Goal: Task Accomplishment & Management: Use online tool/utility

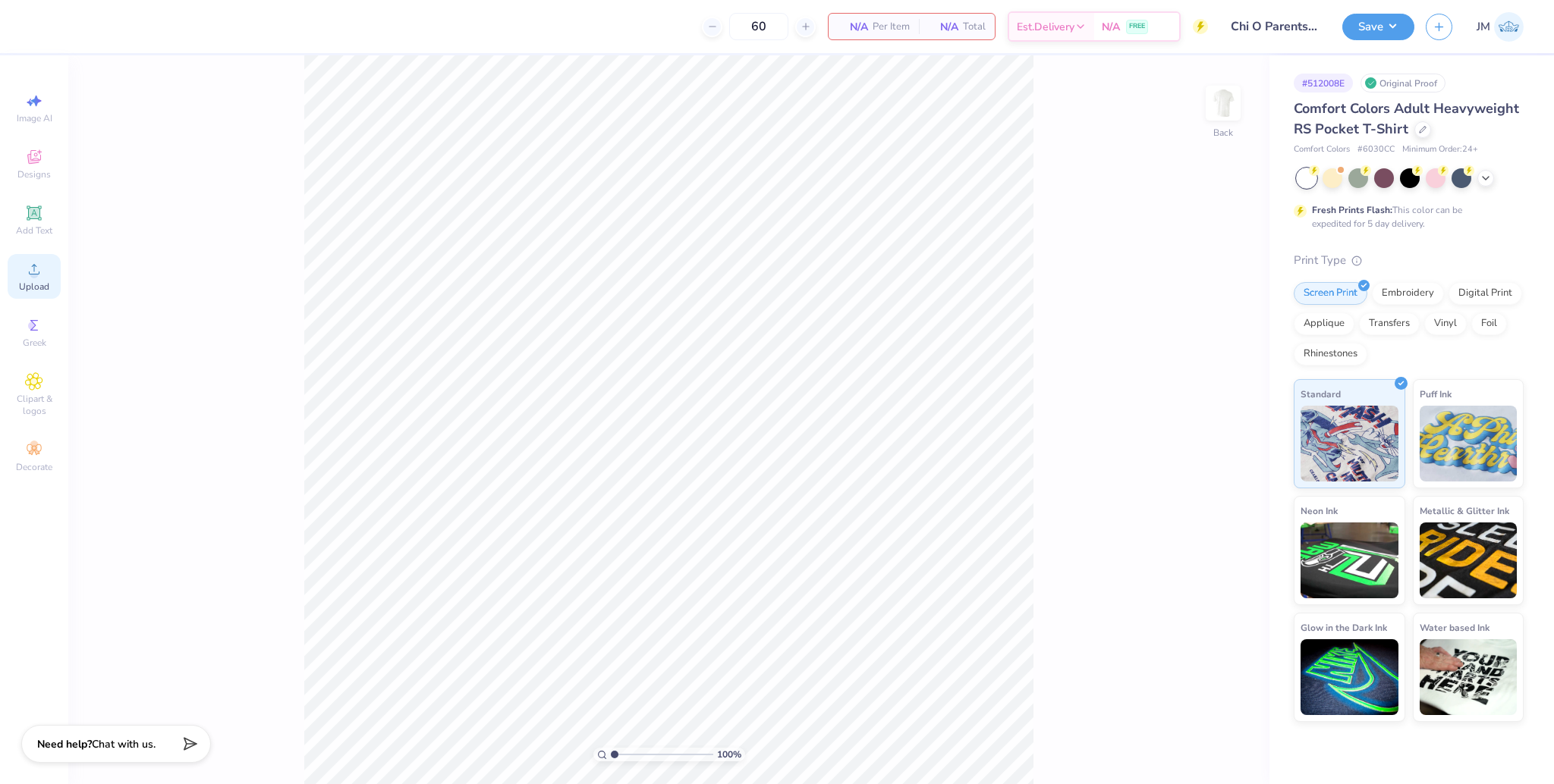
drag, startPoint x: 42, startPoint y: 280, endPoint x: 55, endPoint y: 286, distance: 14.3
click at [42, 279] on div "Upload" at bounding box center [34, 277] width 53 height 45
drag, startPoint x: 619, startPoint y: 752, endPoint x: 635, endPoint y: 750, distance: 16.1
type input "2.91"
click at [634, 752] on input "range" at bounding box center [662, 755] width 102 height 14
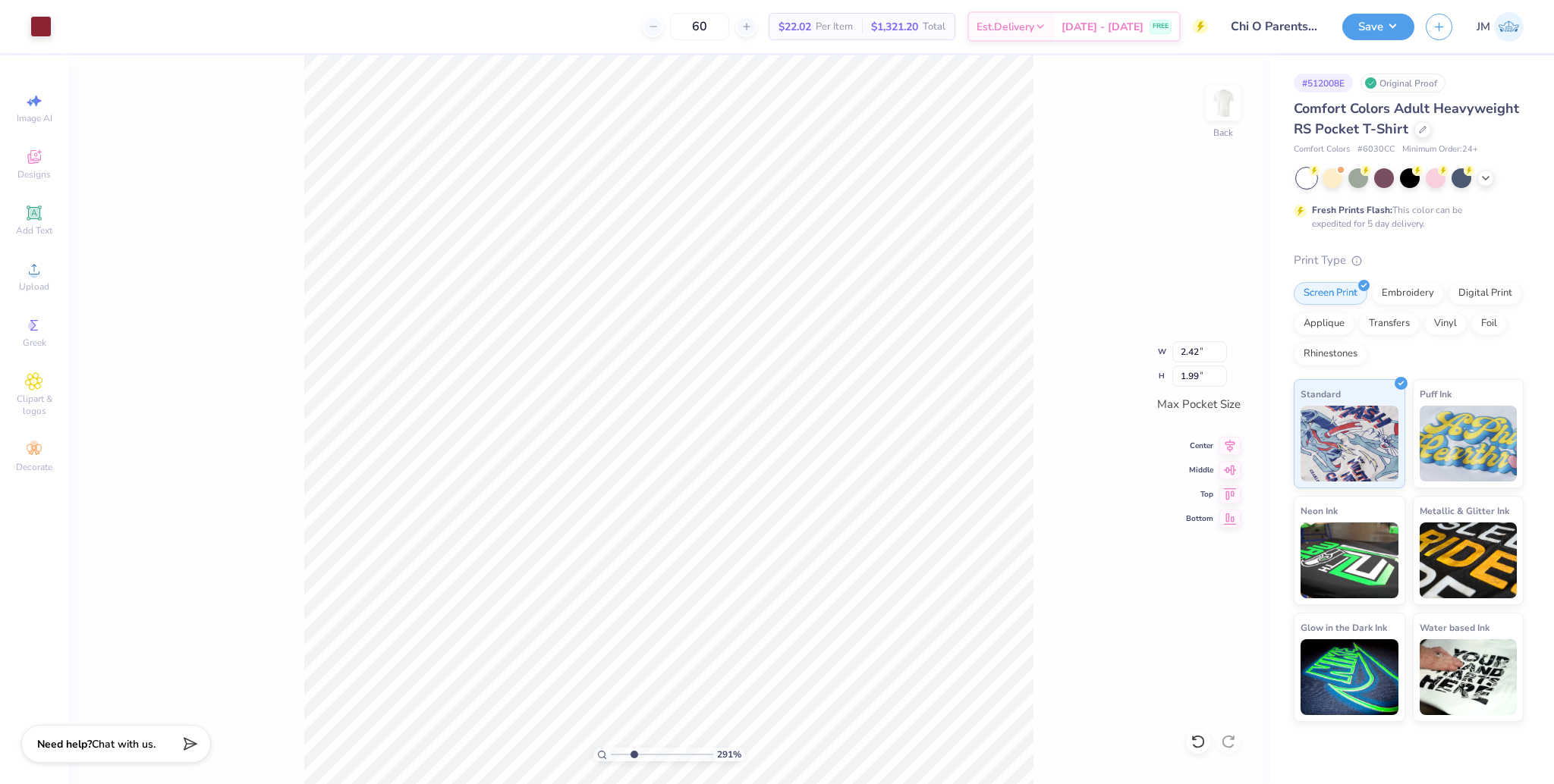
type input "1.06"
type input "0.58"
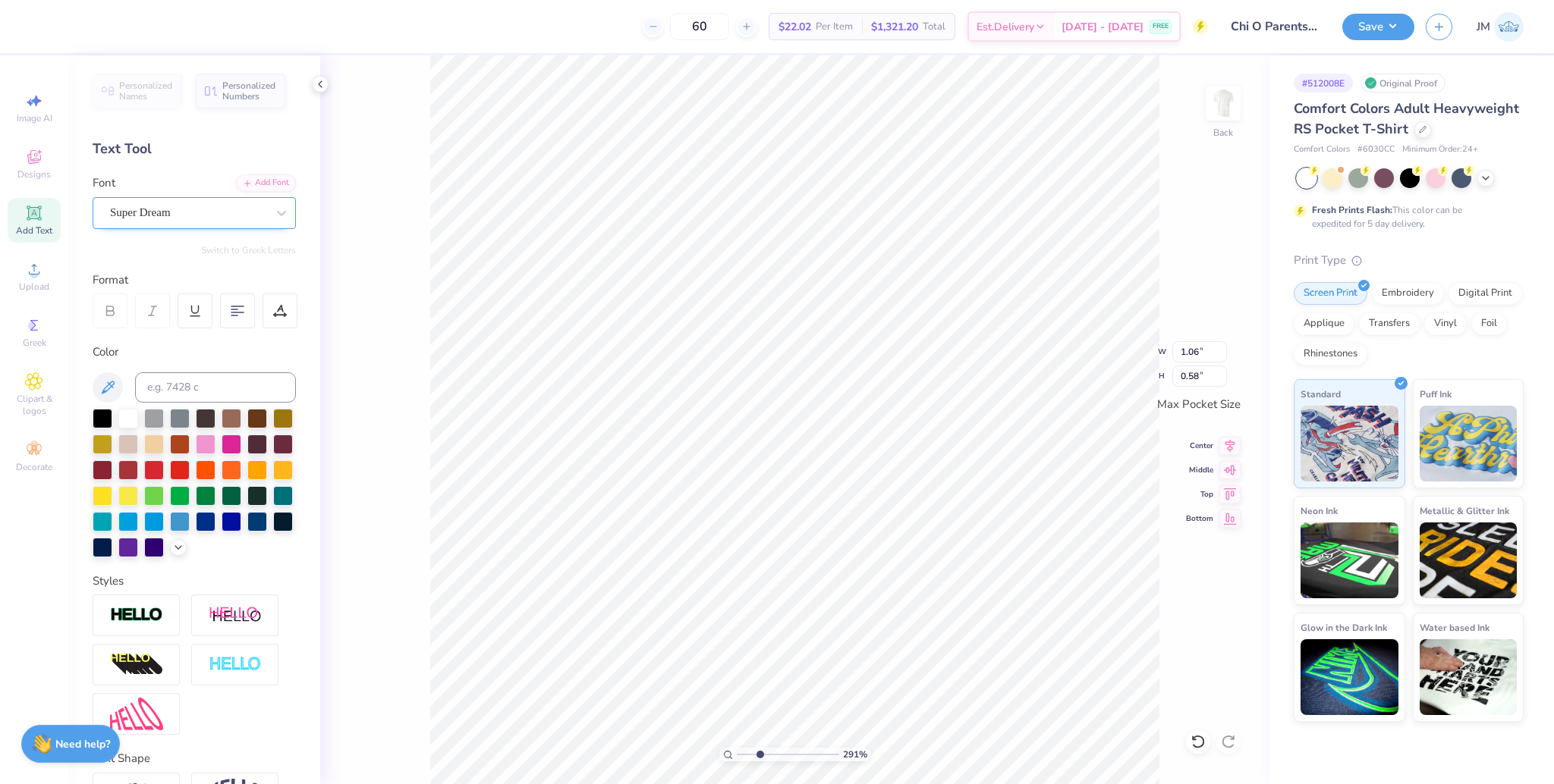
click at [196, 212] on div "Super Dream" at bounding box center [188, 213] width 160 height 24
click at [176, 368] on div "Octin College Rg" at bounding box center [194, 360] width 192 height 25
type input "oct"
type input "0.90"
type input "0.57"
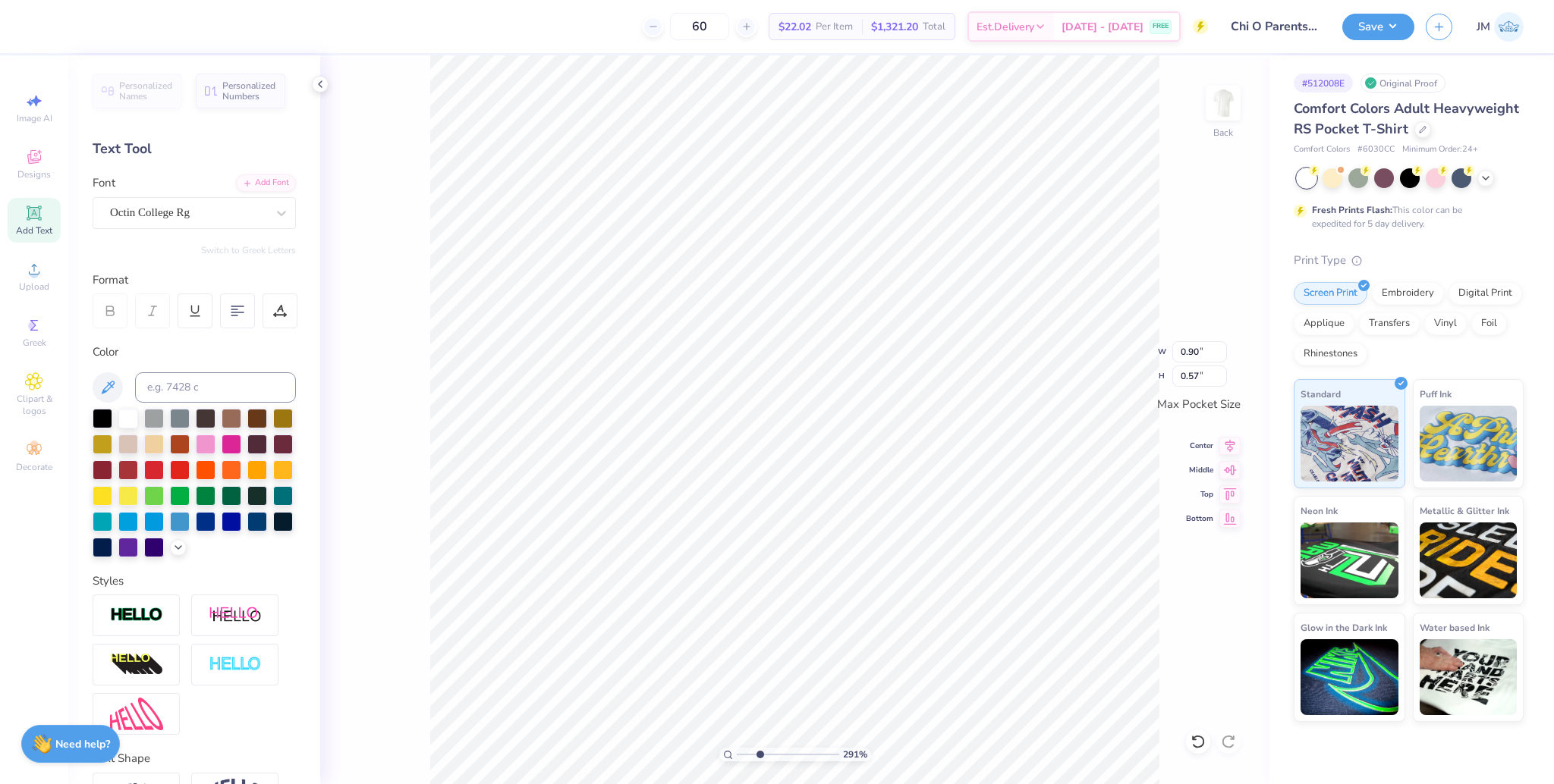
type input "2.42"
type input "1.99"
type input "1.03"
type input "0.58"
click at [196, 201] on div "Super Dream" at bounding box center [188, 213] width 160 height 24
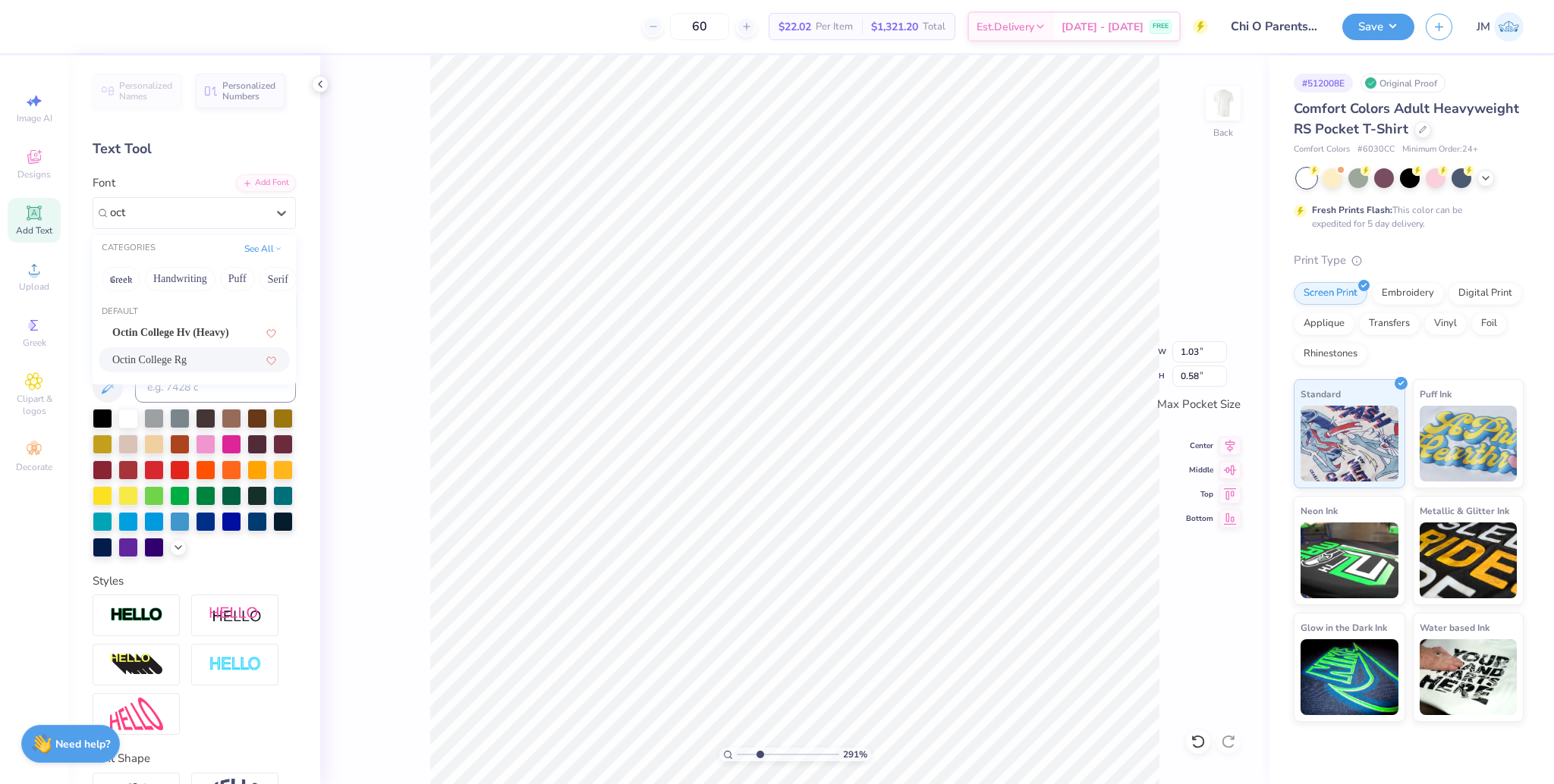
click at [184, 358] on span "Octin College Rg" at bounding box center [149, 359] width 75 height 16
type input "oct"
type input "0.89"
type input "0.57"
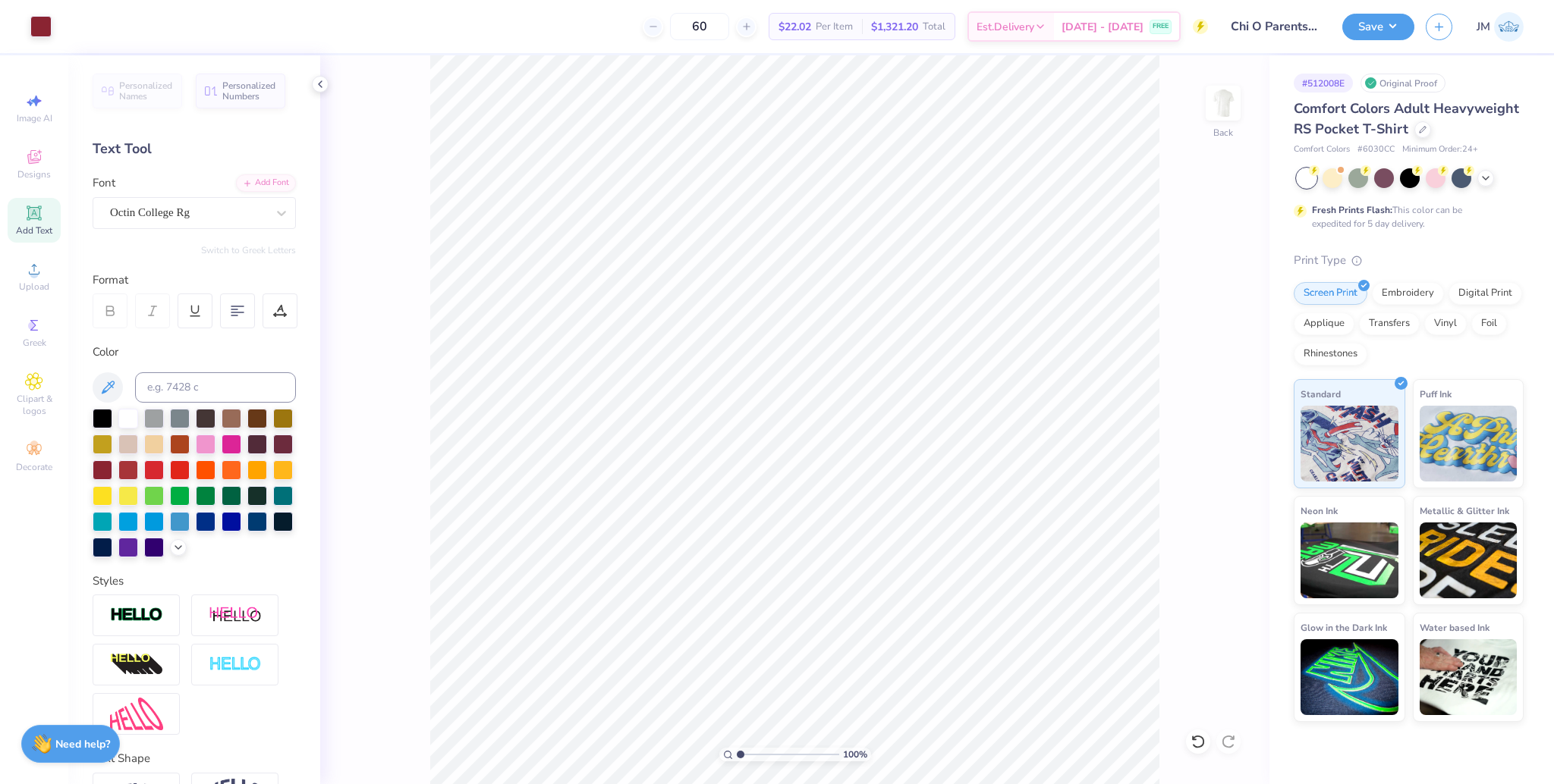
drag, startPoint x: 721, startPoint y: 752, endPoint x: 715, endPoint y: 746, distance: 8.5
click at [737, 748] on input "range" at bounding box center [788, 755] width 102 height 14
click at [936, 552] on li "Group" at bounding box center [953, 552] width 120 height 29
drag, startPoint x: 739, startPoint y: 754, endPoint x: 752, endPoint y: 747, distance: 14.8
click at [750, 750] on input "range" at bounding box center [788, 755] width 102 height 14
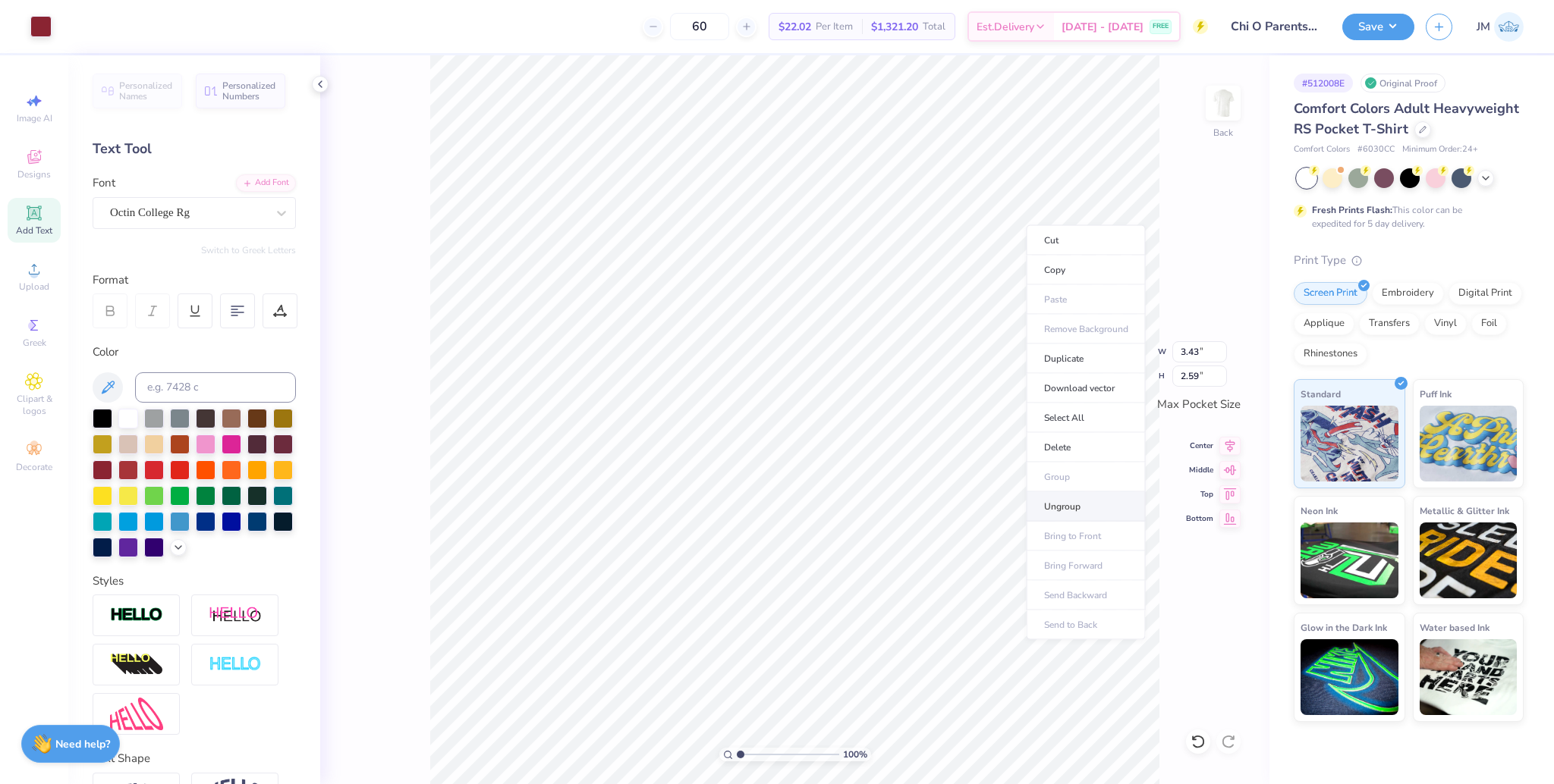
click at [1065, 498] on li "Ungroup" at bounding box center [1086, 507] width 120 height 29
drag, startPoint x: 738, startPoint y: 757, endPoint x: 753, endPoint y: 747, distance: 18.0
click at [751, 752] on input "range" at bounding box center [788, 755] width 102 height 14
drag, startPoint x: 748, startPoint y: 755, endPoint x: 759, endPoint y: 747, distance: 13.6
click at [757, 748] on input "range" at bounding box center [788, 755] width 102 height 14
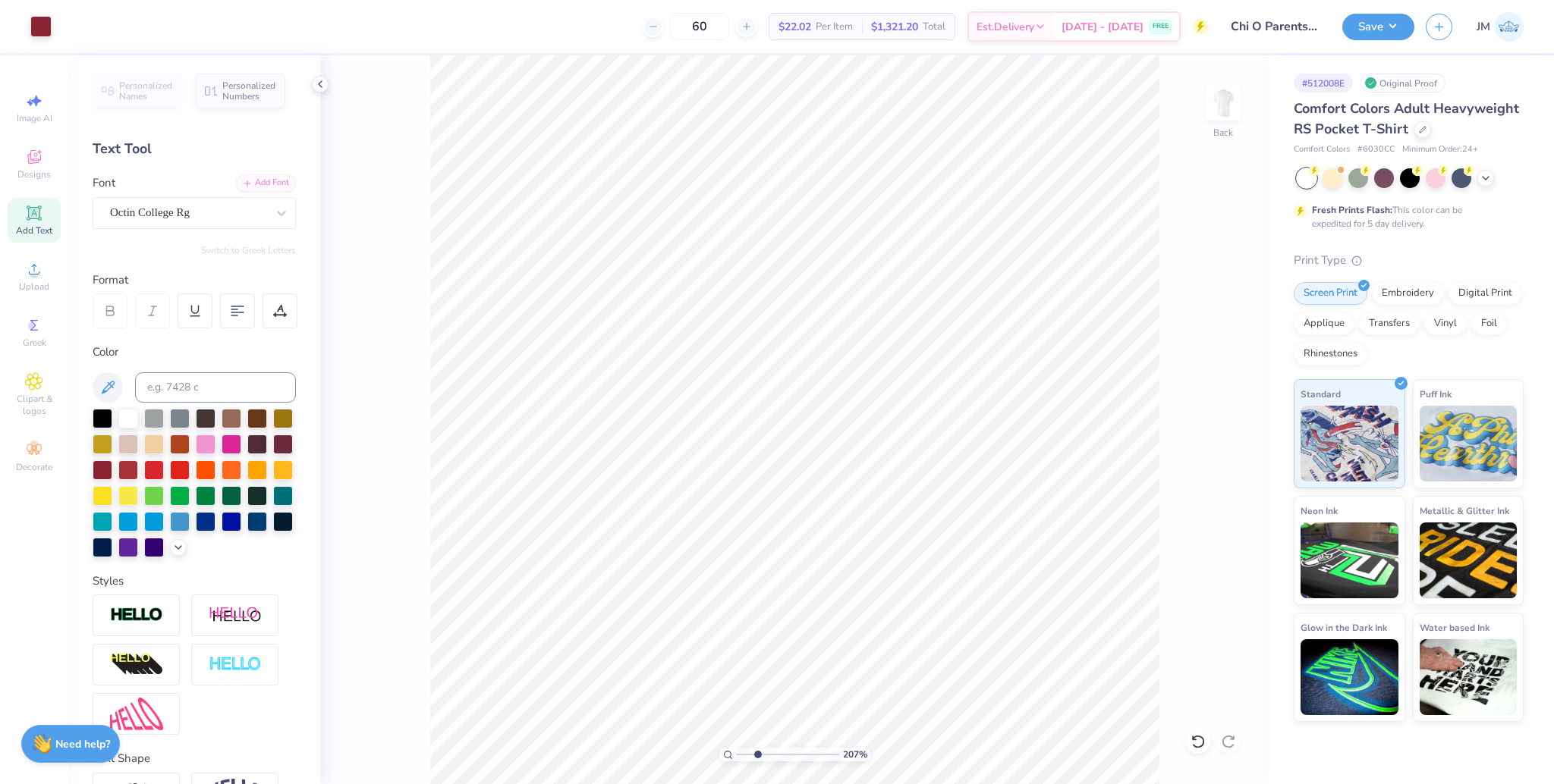
type input "2.71"
type input "2.77"
type input "1.99"
click at [1042, 622] on li "Group" at bounding box center [1058, 618] width 120 height 29
click at [743, 755] on div "100 %" at bounding box center [796, 421] width 730 height 730
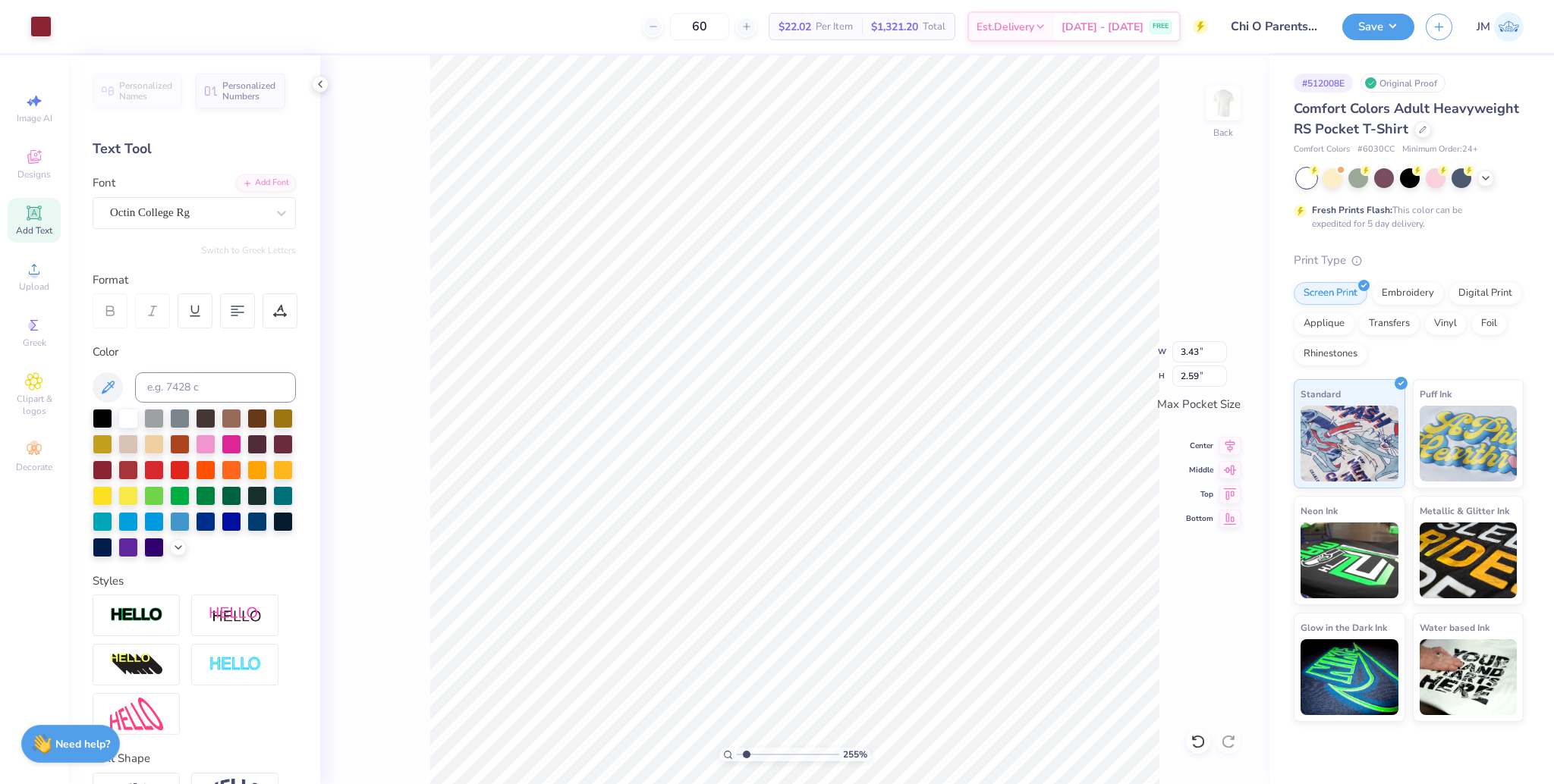
type input "1"
drag, startPoint x: 742, startPoint y: 757, endPoint x: 684, endPoint y: 741, distance: 60.2
click at [737, 748] on input "range" at bounding box center [788, 755] width 102 height 14
click at [1183, 341] on input "3.43" at bounding box center [1199, 352] width 55 height 21
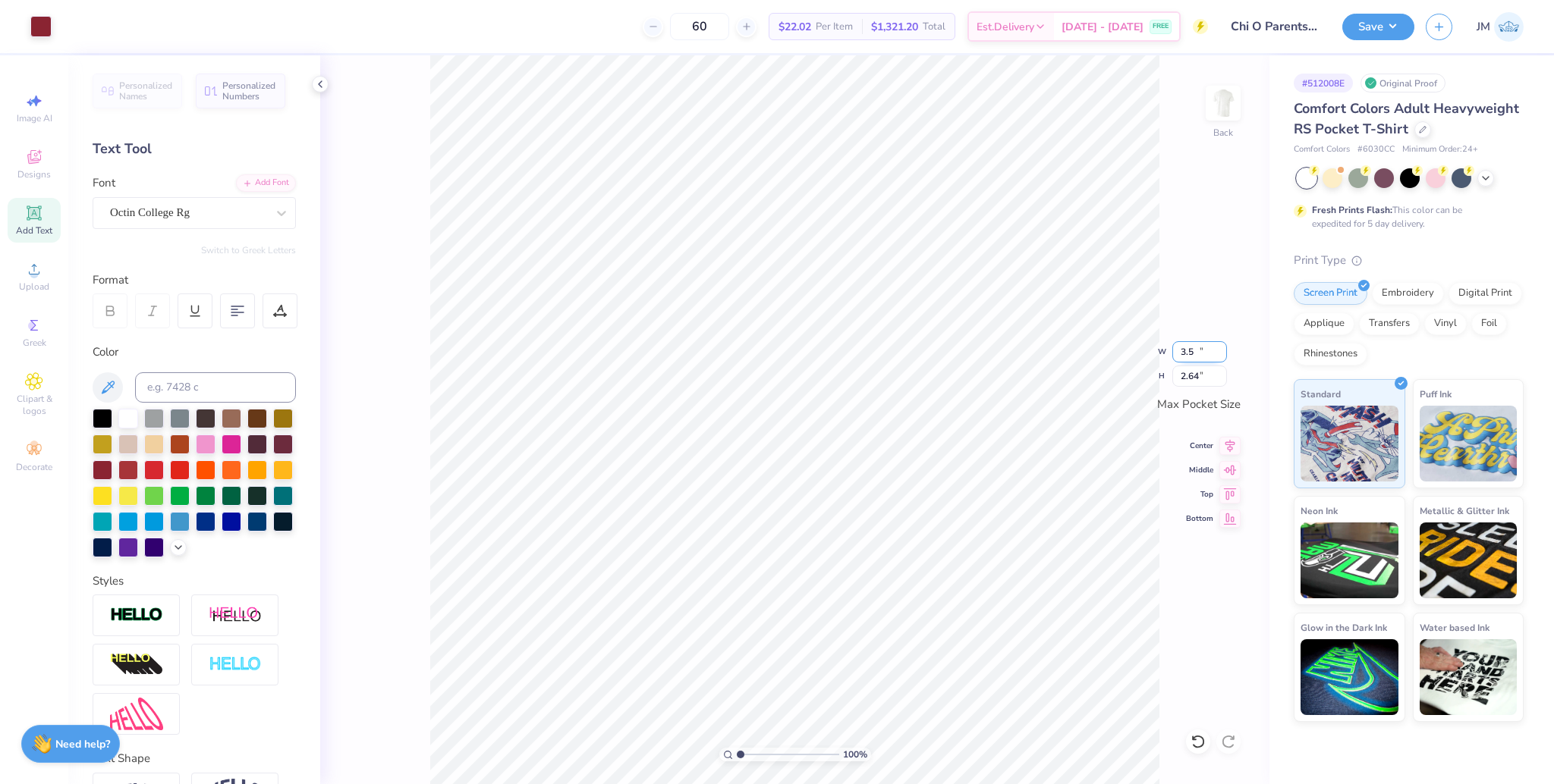
type input "3.50"
type input "2.64"
drag, startPoint x: 1230, startPoint y: 446, endPoint x: 1236, endPoint y: 482, distance: 36.5
click at [1230, 447] on icon at bounding box center [1230, 446] width 21 height 18
click at [1236, 482] on div "100 % Back W 3.50 3.50 " H 2.64 2.64 " Max Pocket Size Center Middle Top Bottom" at bounding box center [795, 420] width 950 height 729
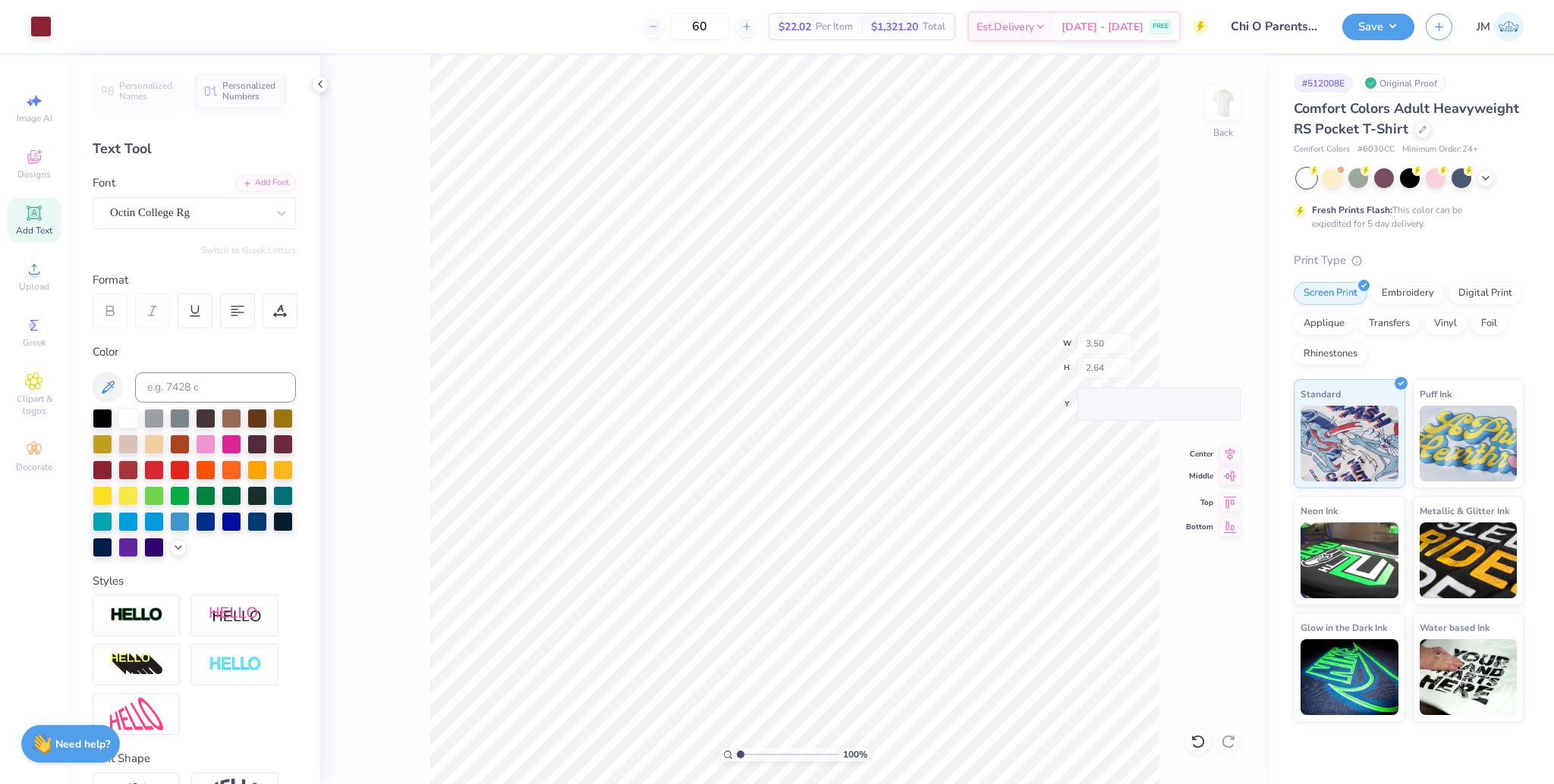
click at [1236, 477] on div "100 % Back W 3.50 H 2.64 Y Center Middle Top Bottom" at bounding box center [795, 420] width 950 height 729
click at [1230, 466] on icon at bounding box center [1230, 468] width 21 height 18
click at [1222, 107] on img at bounding box center [1223, 103] width 61 height 61
click at [39, 275] on icon at bounding box center [34, 269] width 18 height 18
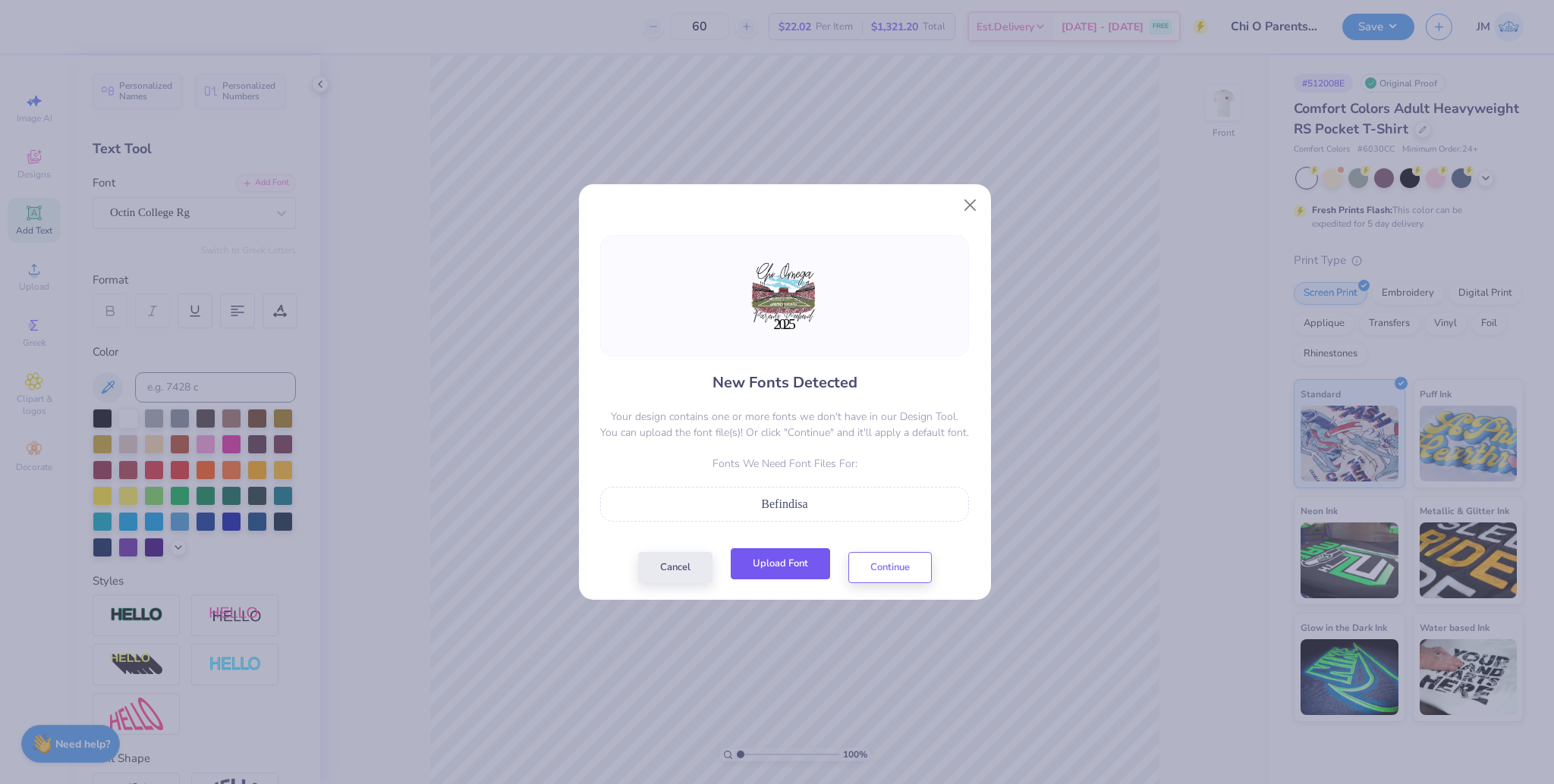
click at [765, 575] on button "Upload Font" at bounding box center [780, 564] width 99 height 31
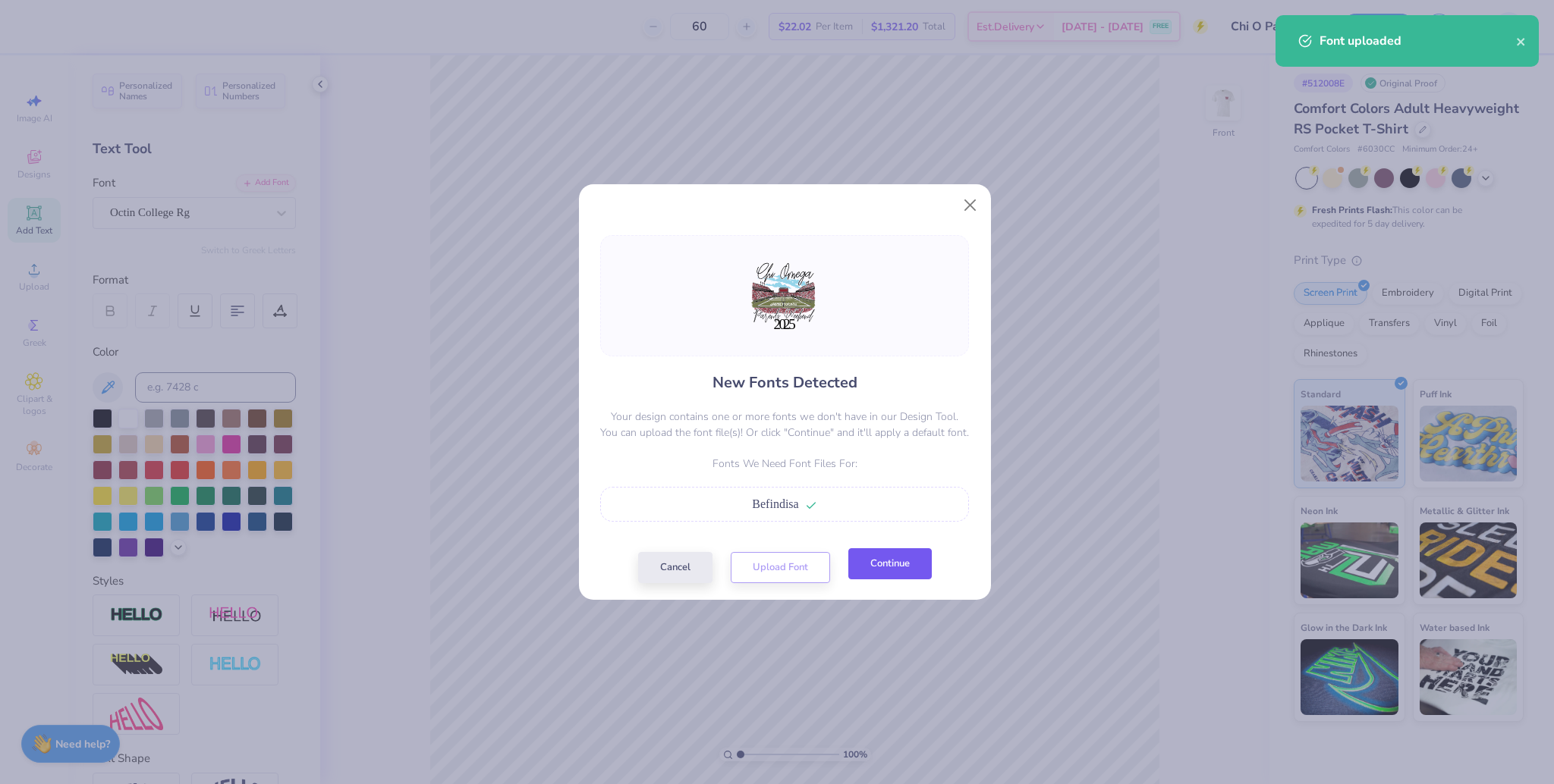
click at [910, 570] on button "Continue" at bounding box center [890, 564] width 84 height 31
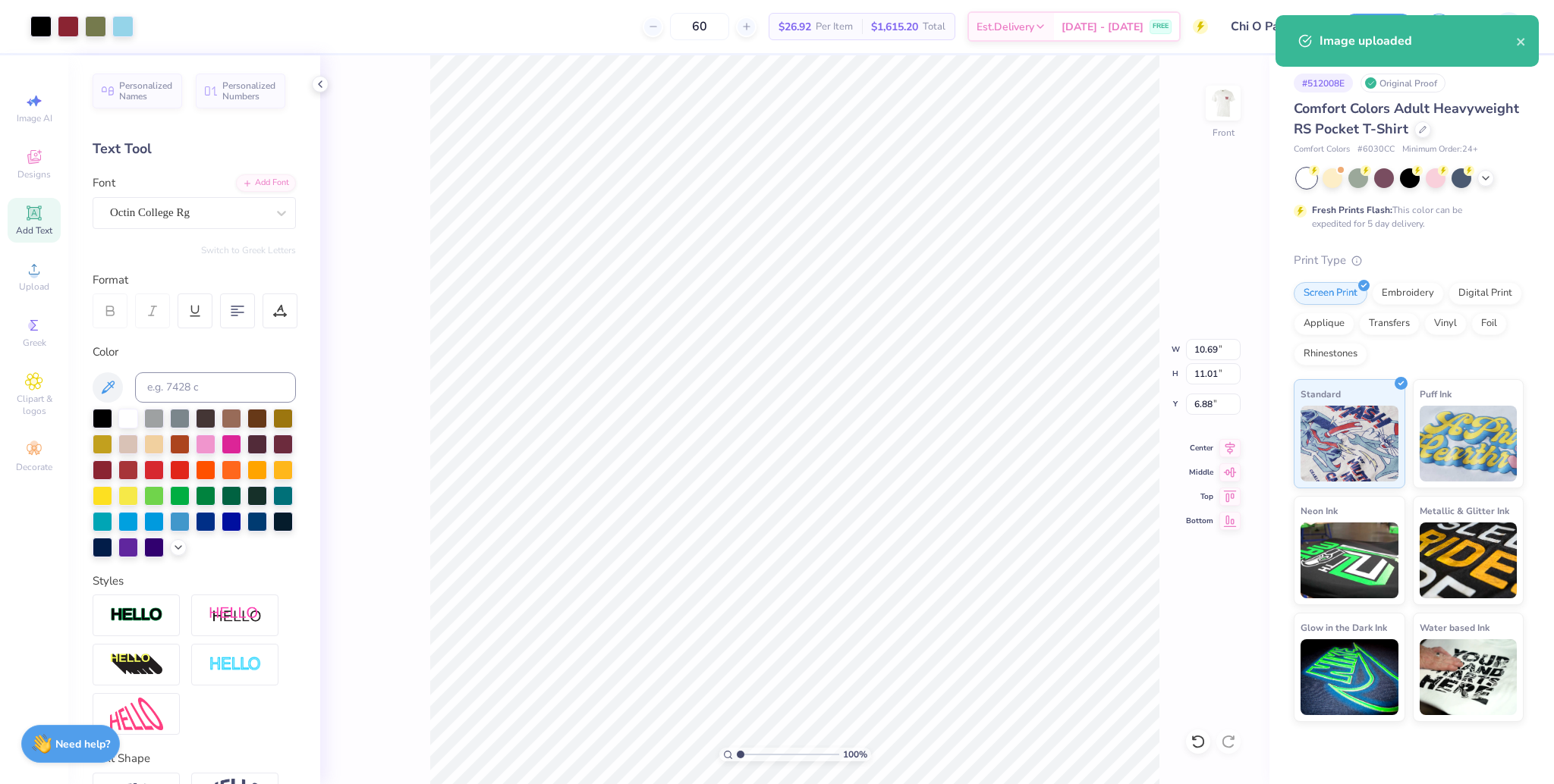
type input "10.69"
type input "11.01"
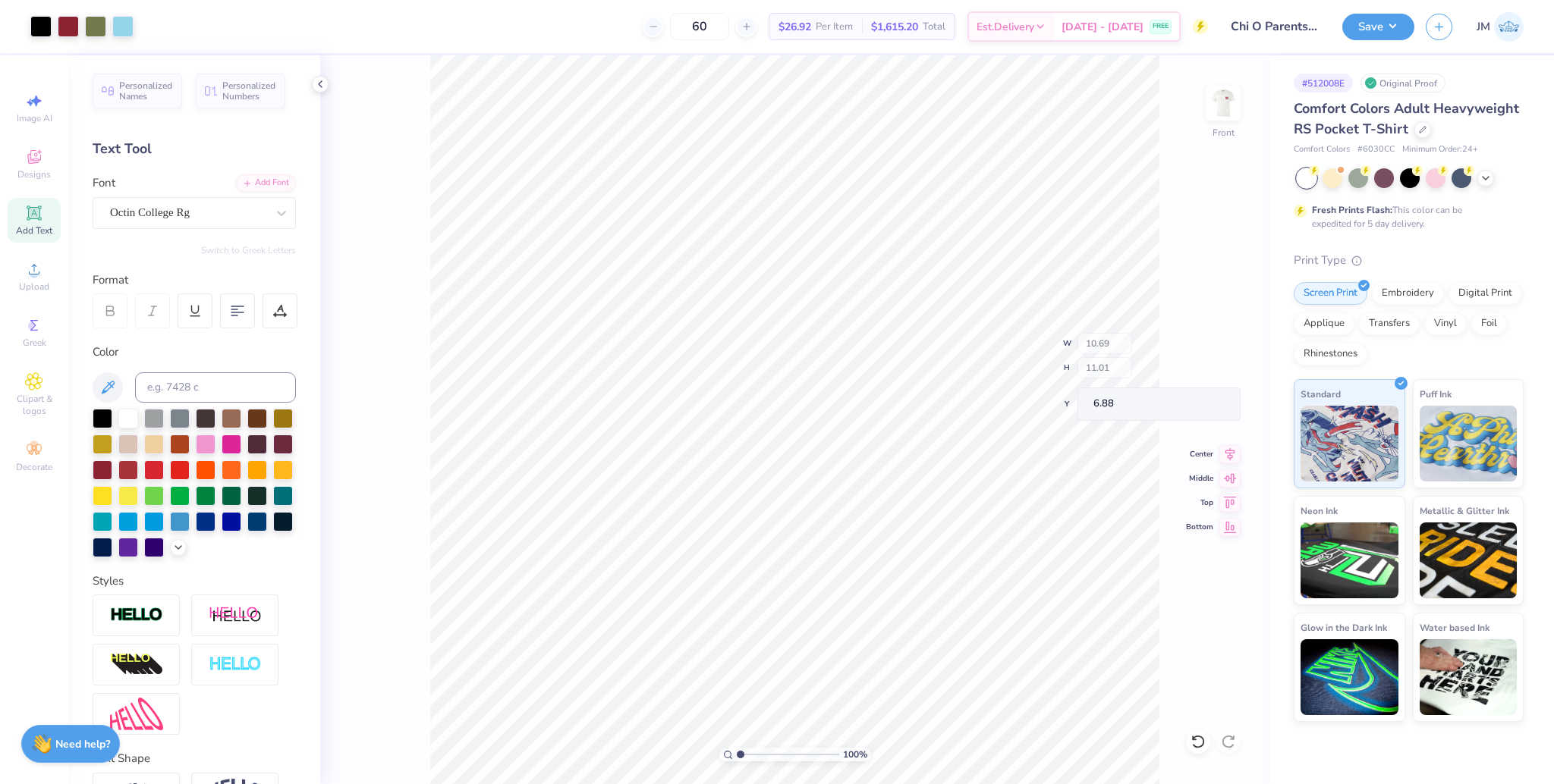
type input "6.37"
click at [211, 219] on div "Super Dream" at bounding box center [188, 213] width 160 height 24
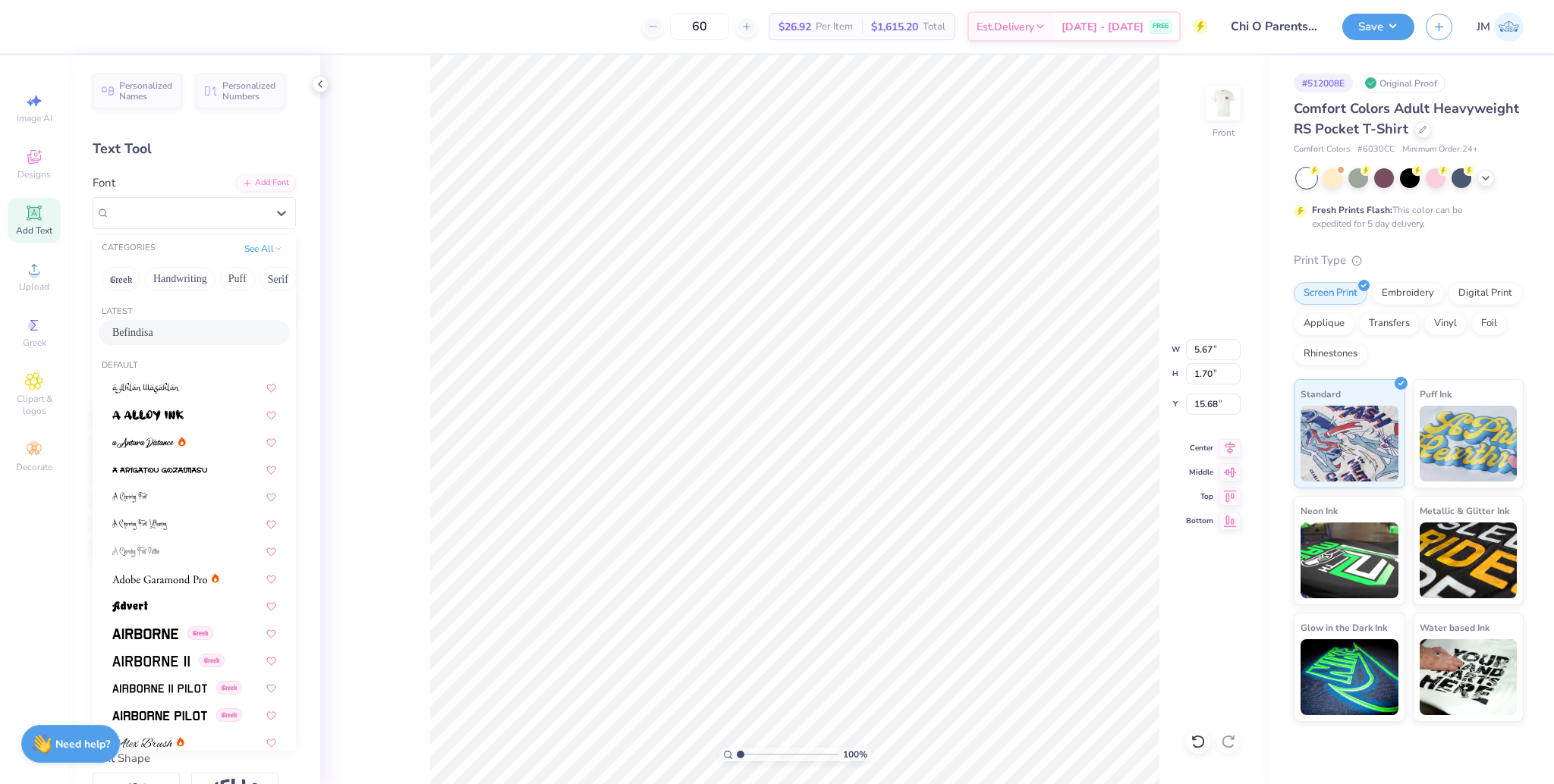
click at [163, 330] on div "Befindisa" at bounding box center [194, 332] width 164 height 16
type input "3.17"
type input "1.00"
type input "16.19"
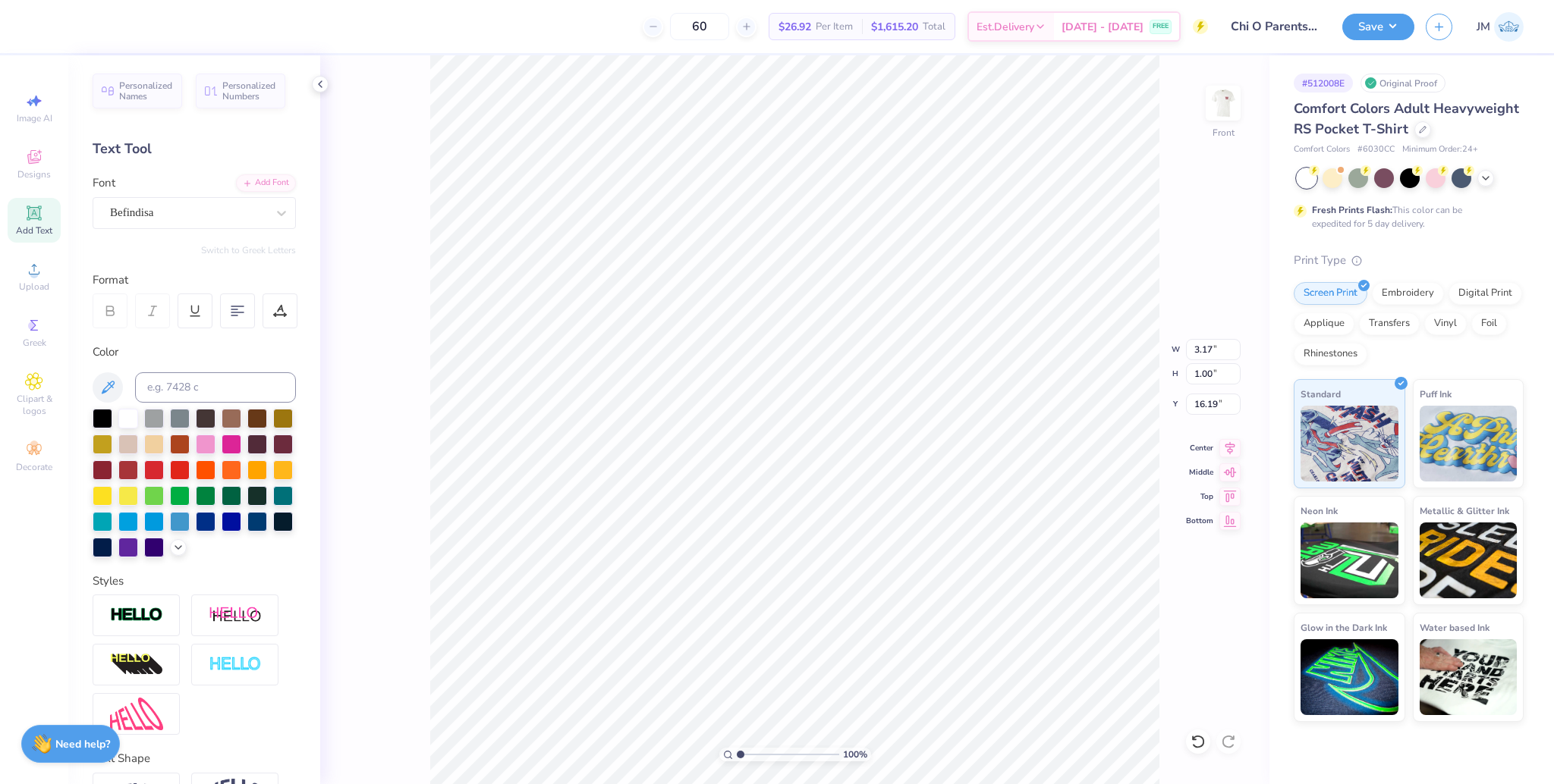
type input "10.69"
type input "9.94"
type input "6.37"
click at [1229, 443] on icon at bounding box center [1230, 446] width 21 height 18
click at [1227, 451] on icon at bounding box center [1230, 446] width 21 height 18
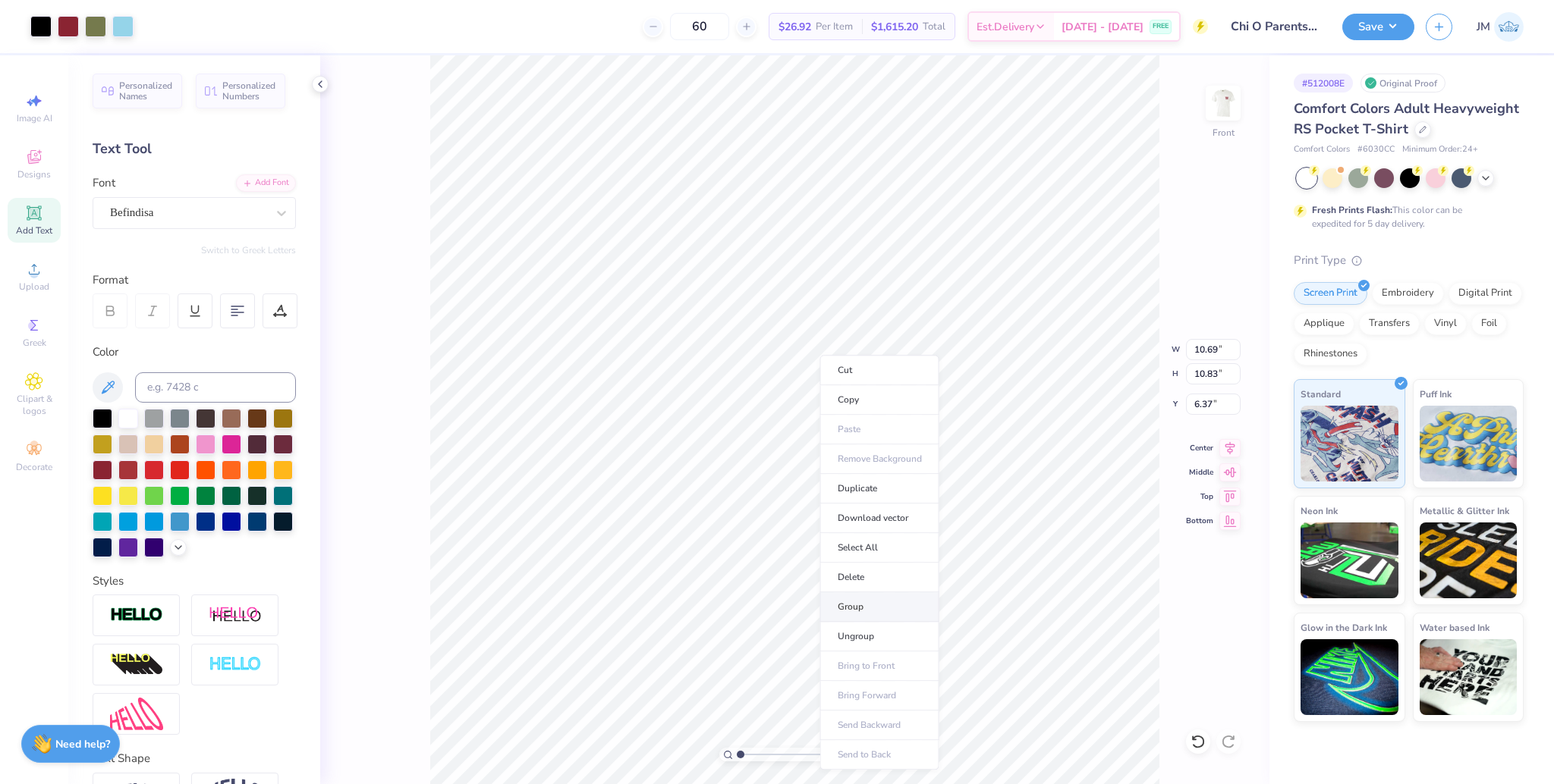
click at [865, 602] on li "Group" at bounding box center [880, 607] width 120 height 29
click at [1195, 351] on input "10.69" at bounding box center [1213, 349] width 55 height 21
type input "12.00"
type input "12.15"
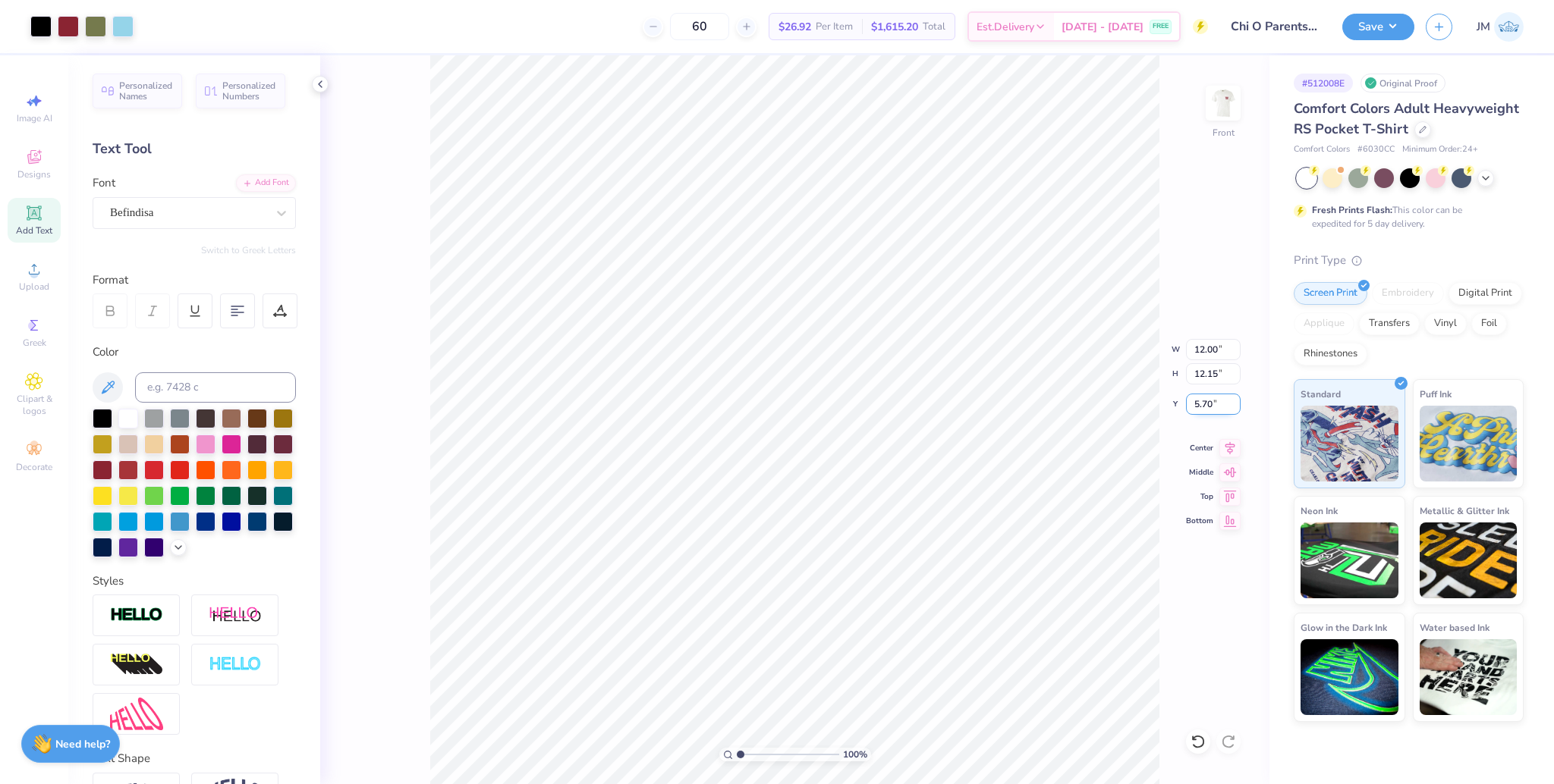
click at [1203, 406] on input "5.70" at bounding box center [1213, 404] width 55 height 21
type input "3.00"
click at [1375, 26] on button "Save" at bounding box center [1379, 25] width 72 height 26
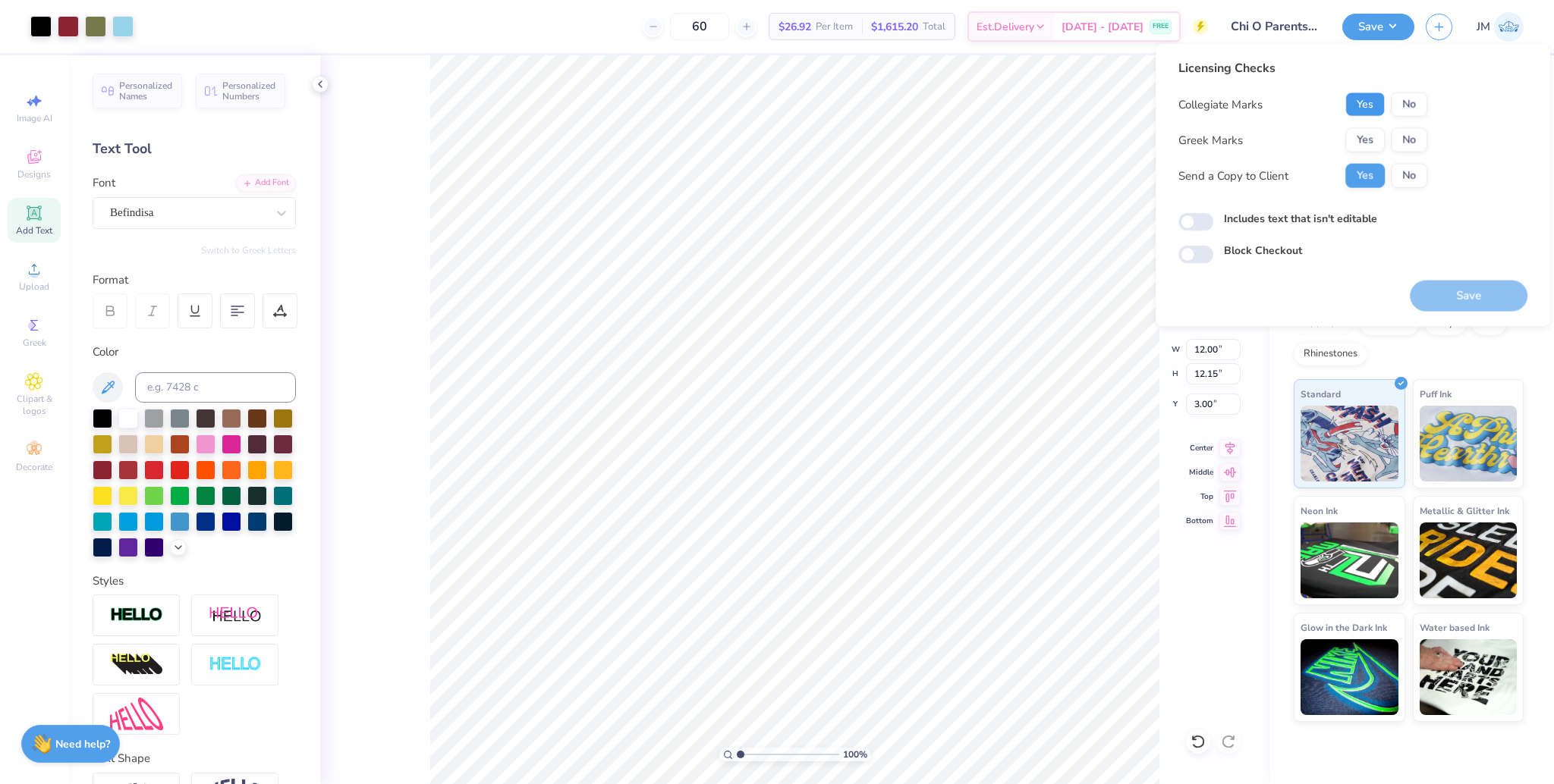
click at [1380, 103] on button "Yes" at bounding box center [1365, 105] width 39 height 25
click at [1371, 140] on button "Yes" at bounding box center [1365, 141] width 39 height 25
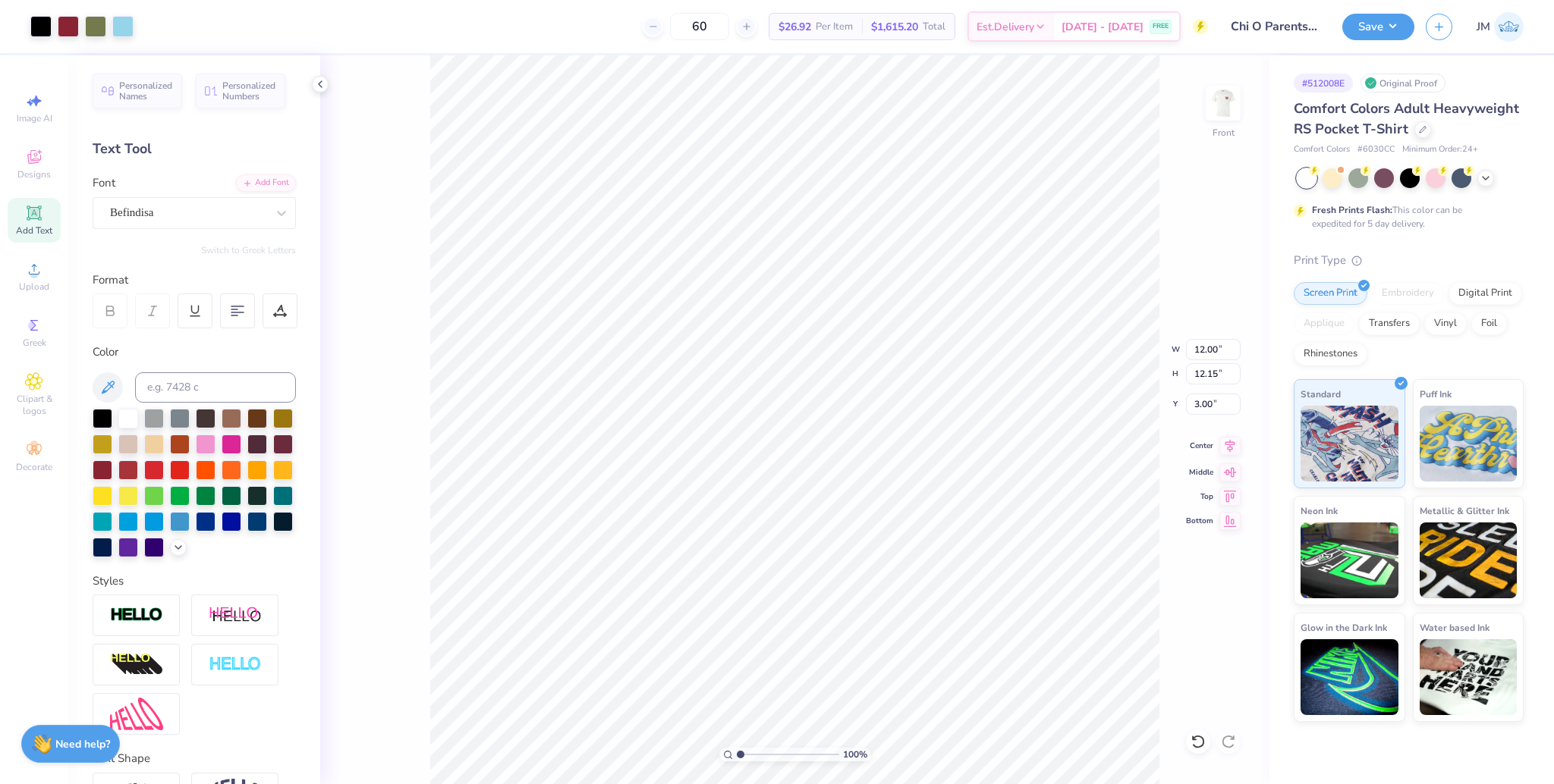
click at [1231, 449] on icon at bounding box center [1231, 447] width 10 height 13
click at [1376, 16] on button "Save" at bounding box center [1379, 25] width 72 height 26
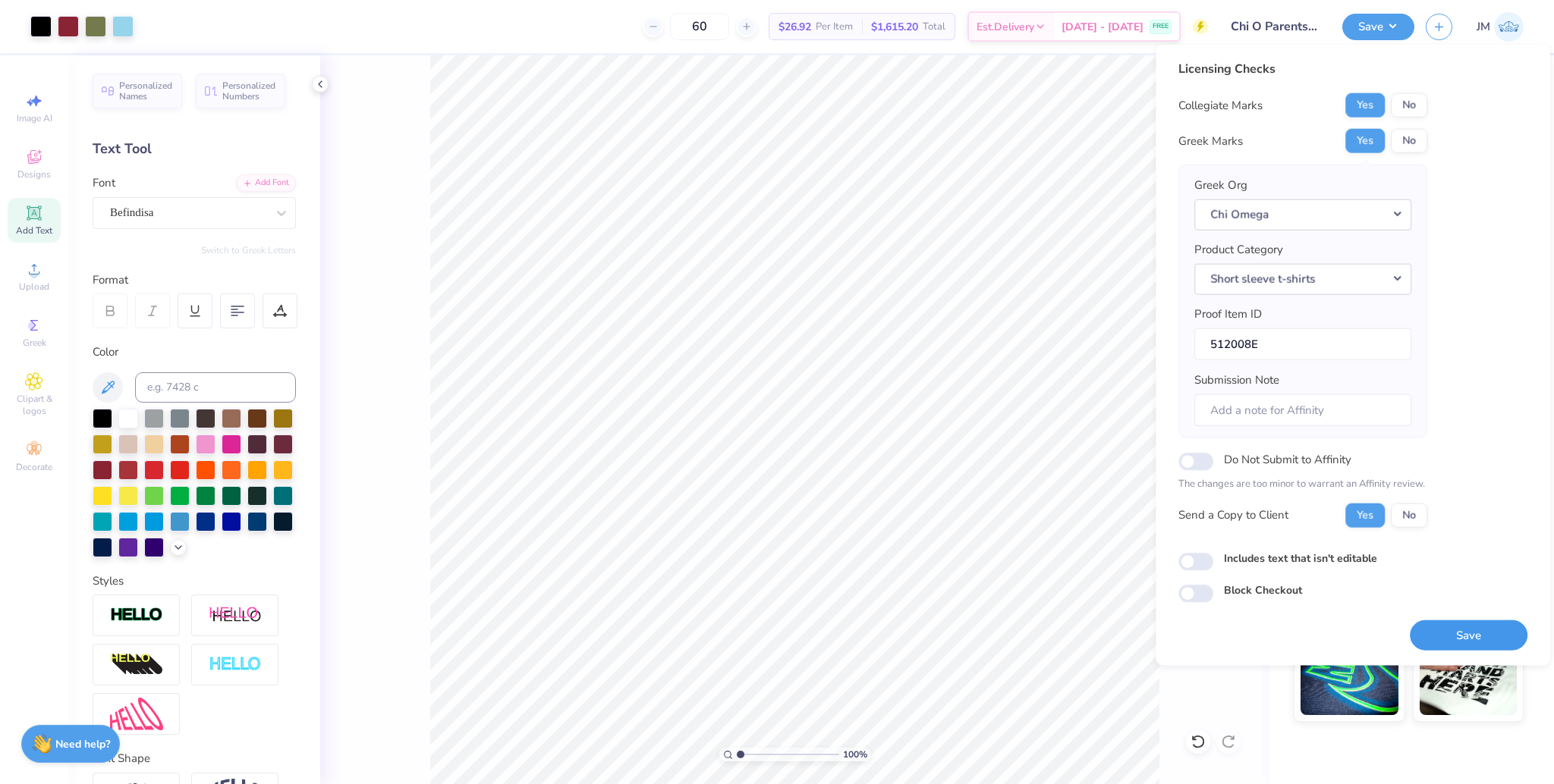
click at [1451, 624] on button "Save" at bounding box center [1469, 635] width 118 height 31
click at [562, 2] on div "60 Per Item Total Est. Delivery N/A FREE" at bounding box center [676, 26] width 1064 height 53
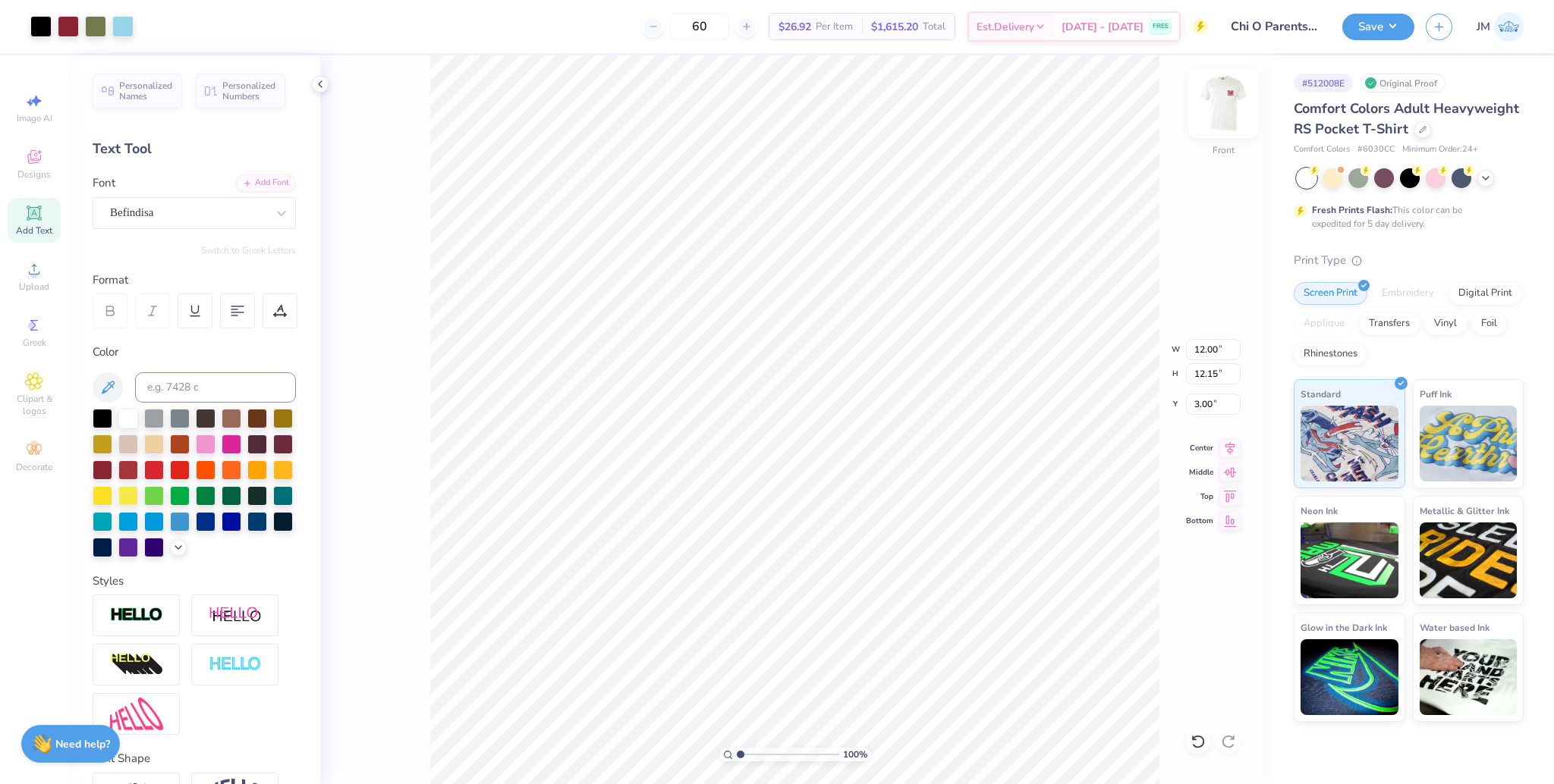
click at [1220, 116] on img at bounding box center [1223, 103] width 61 height 61
click at [1221, 106] on img at bounding box center [1223, 103] width 61 height 61
